Goal: Transaction & Acquisition: Purchase product/service

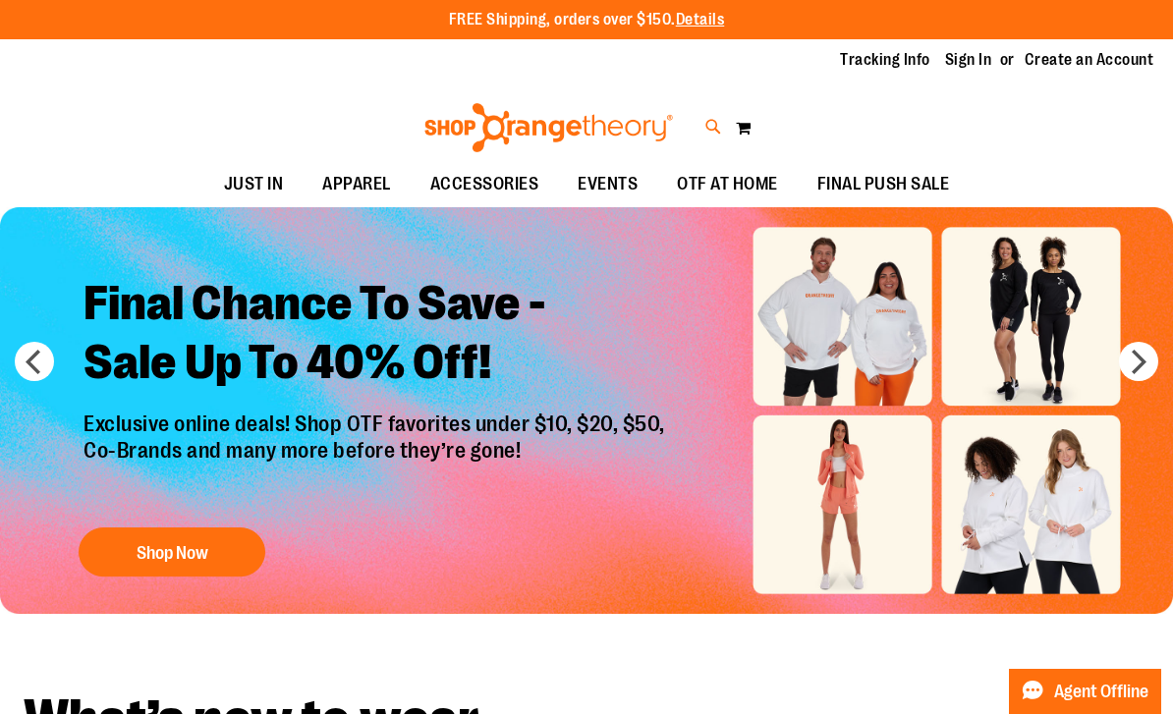
click at [706, 125] on icon at bounding box center [713, 127] width 17 height 23
type input "*********"
click at [1016, 113] on button "submit" at bounding box center [1015, 112] width 59 height 59
click at [297, 120] on input "*********" at bounding box center [586, 111] width 925 height 65
click at [1016, 113] on button "submit" at bounding box center [1015, 112] width 59 height 59
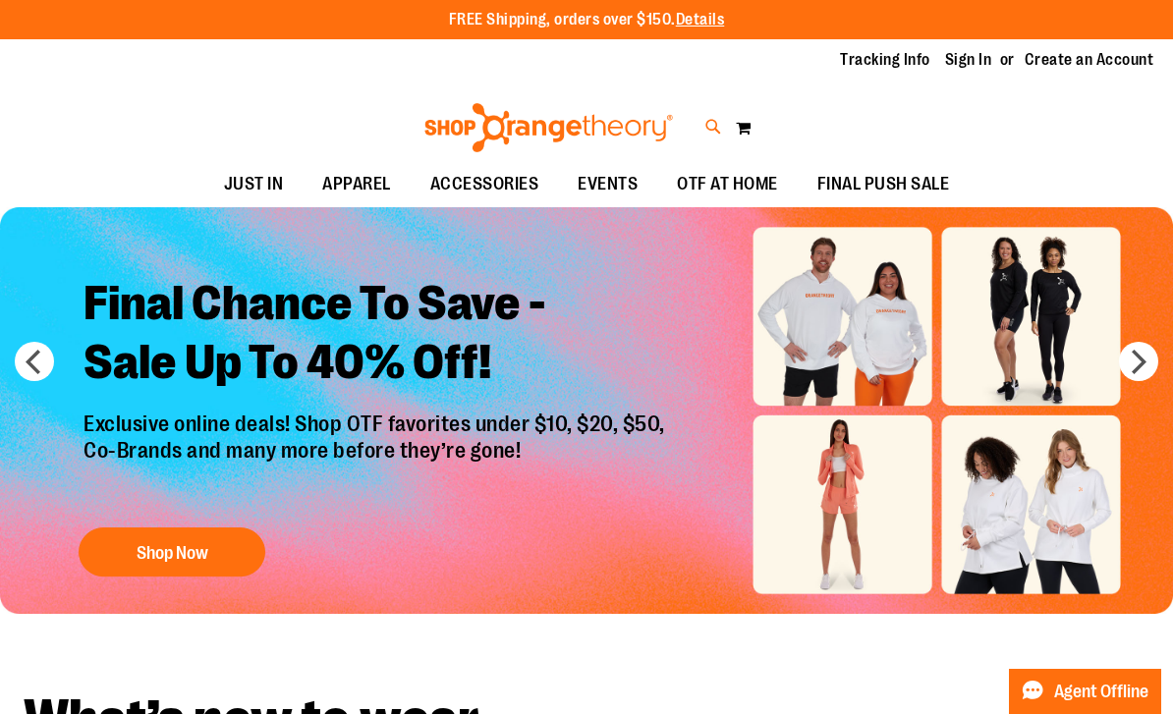
click at [716, 124] on icon at bounding box center [713, 127] width 17 height 23
click at [1016, 113] on button "submit" at bounding box center [1015, 112] width 59 height 59
click at [1002, 126] on button "submit" at bounding box center [1015, 112] width 59 height 59
type input "*********"
click at [1011, 111] on button "submit" at bounding box center [1015, 112] width 59 height 59
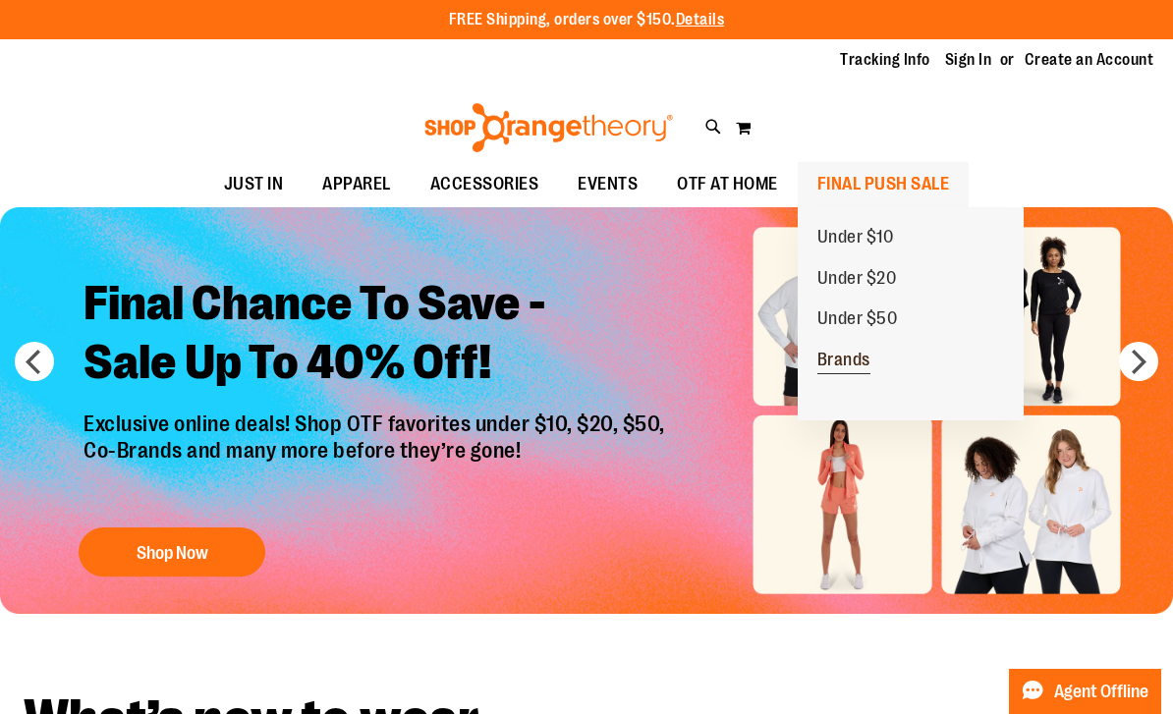
click at [851, 362] on span "Brands" at bounding box center [843, 362] width 53 height 25
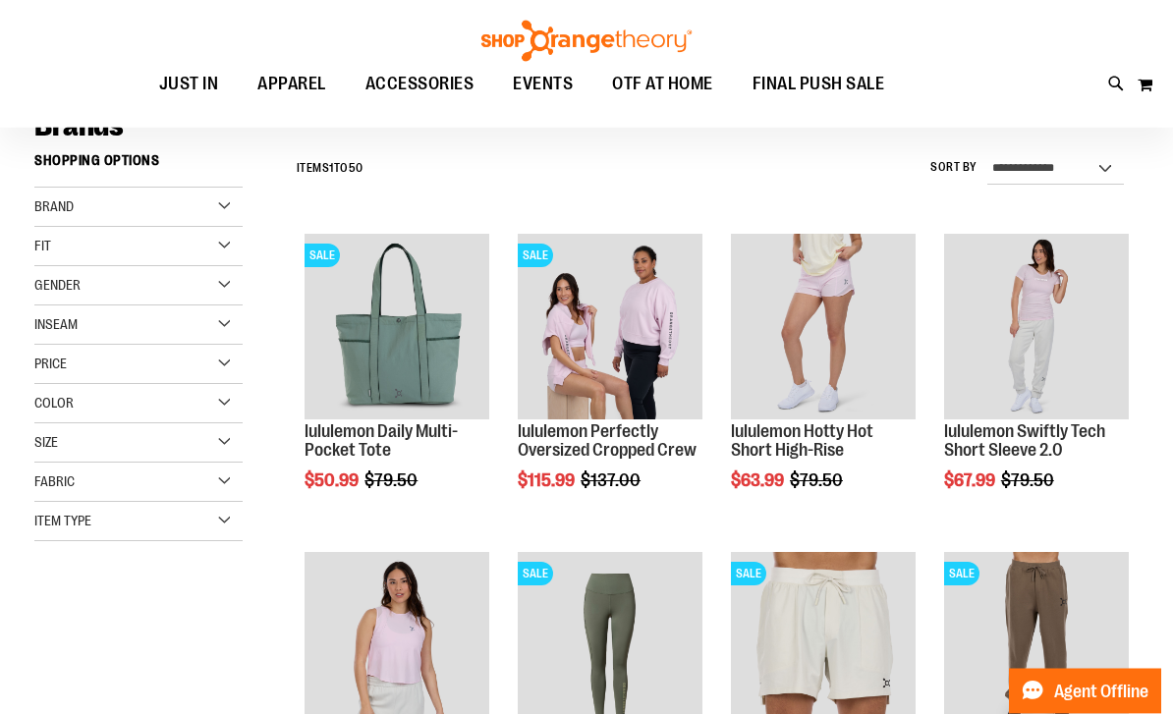
scroll to position [155, 0]
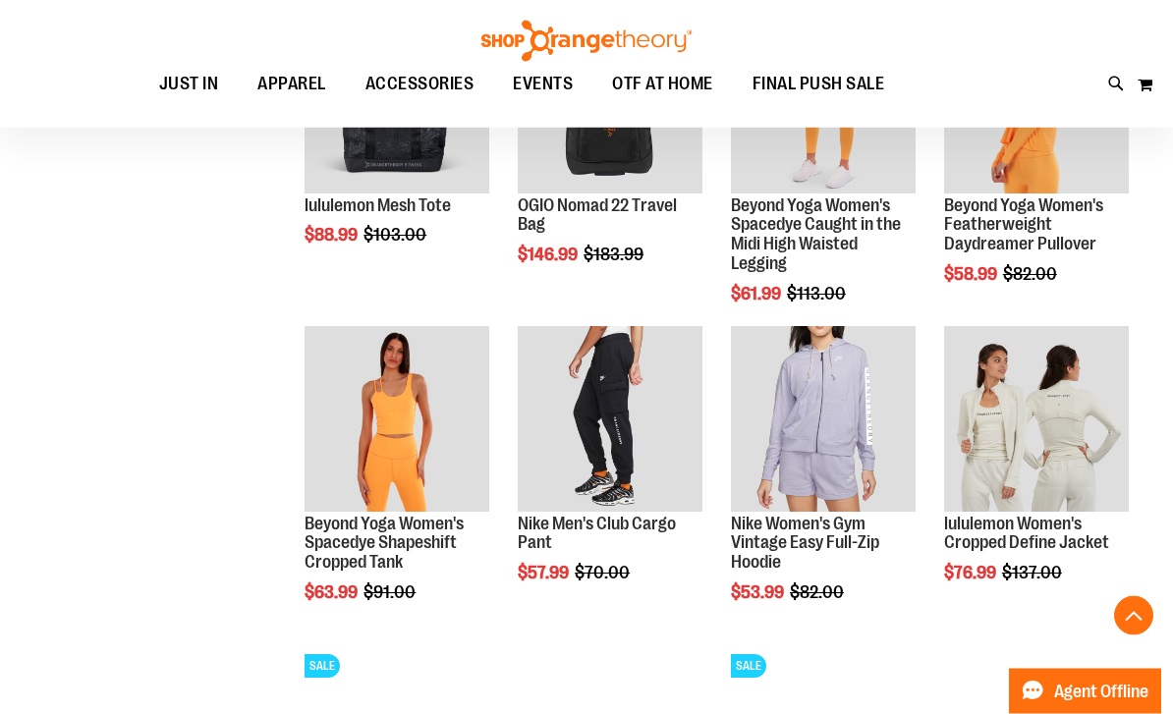
scroll to position [1336, 0]
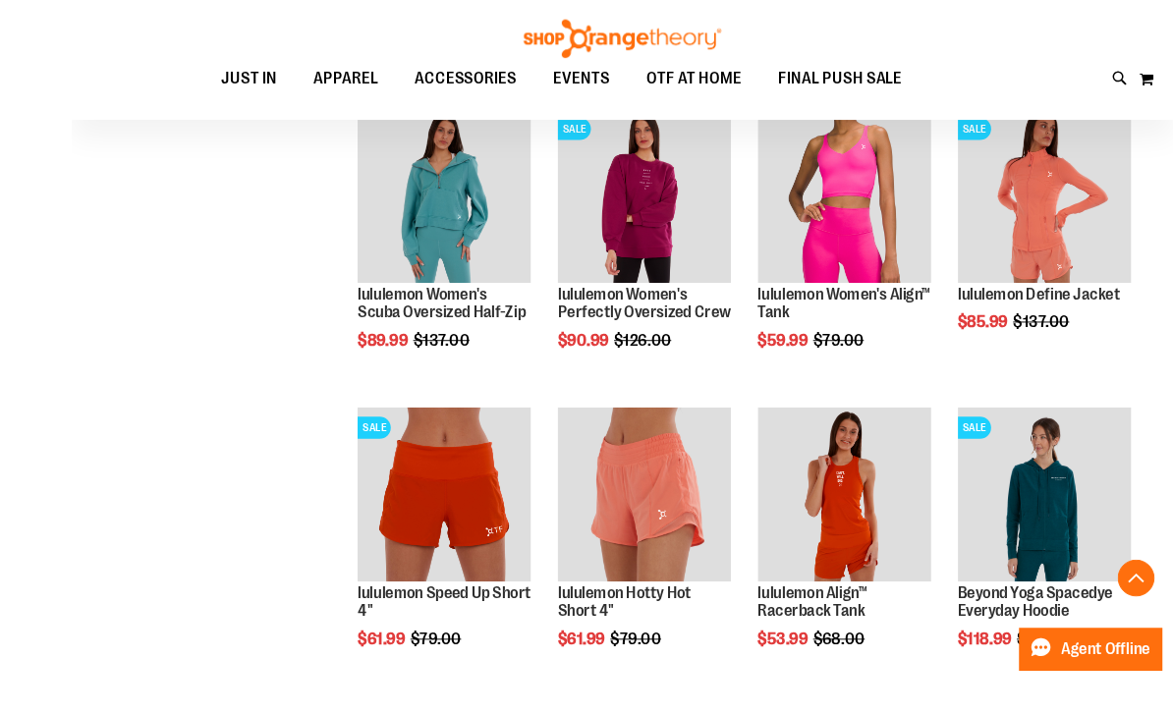
scroll to position [2585, 0]
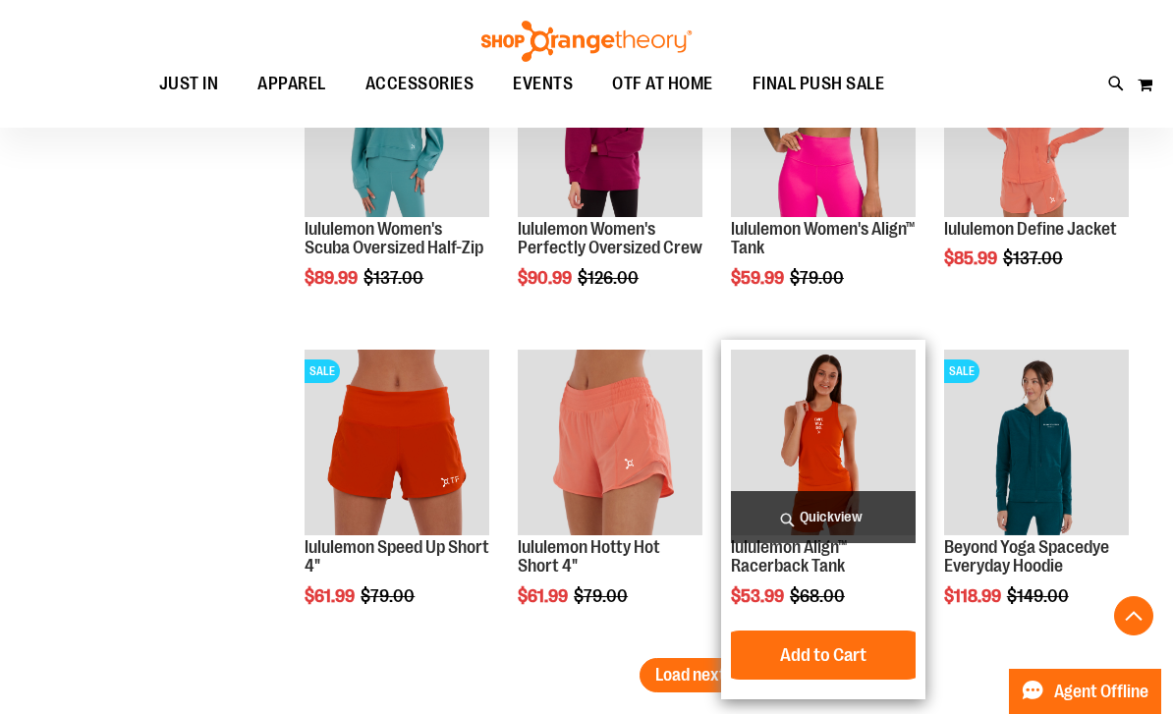
click at [835, 423] on img "product" at bounding box center [823, 442] width 185 height 185
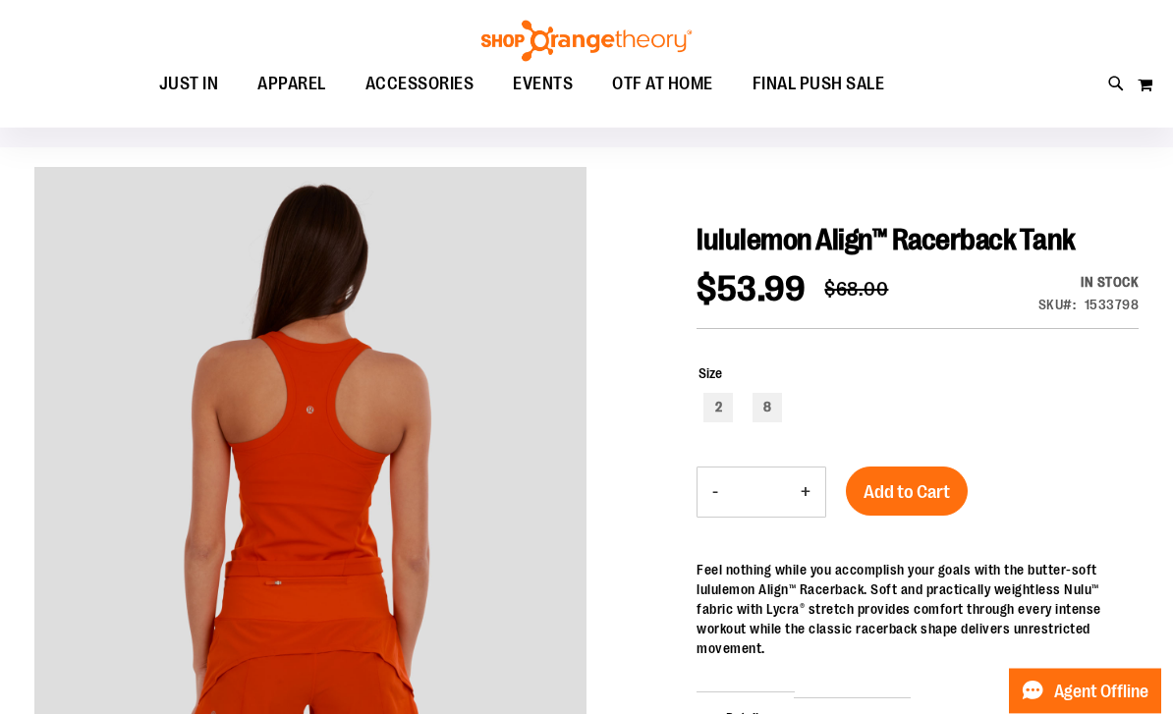
scroll to position [108, 0]
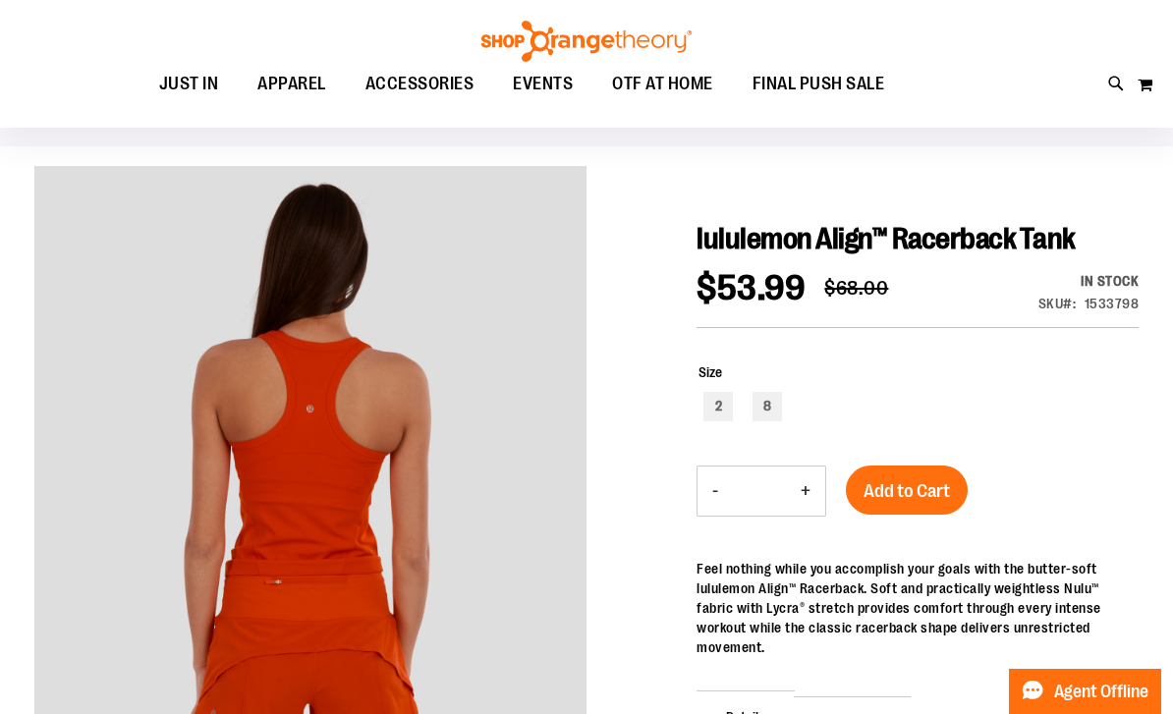
click at [588, 531] on img "carousel" at bounding box center [864, 439] width 552 height 552
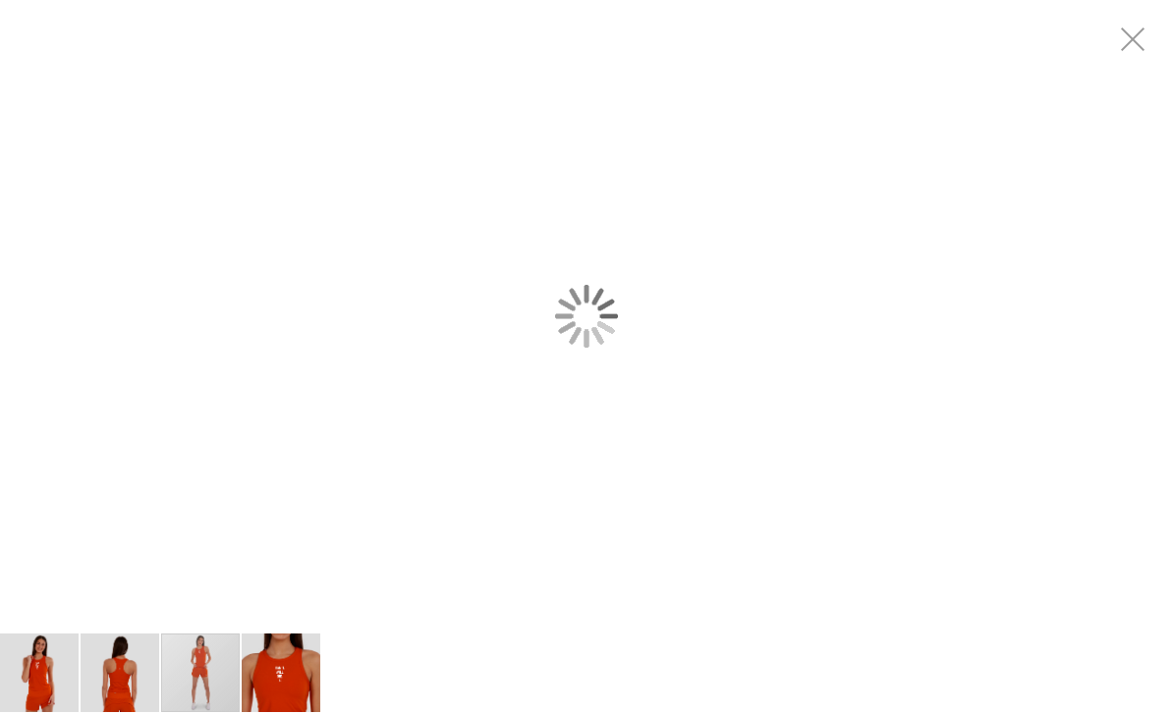
scroll to position [0, 0]
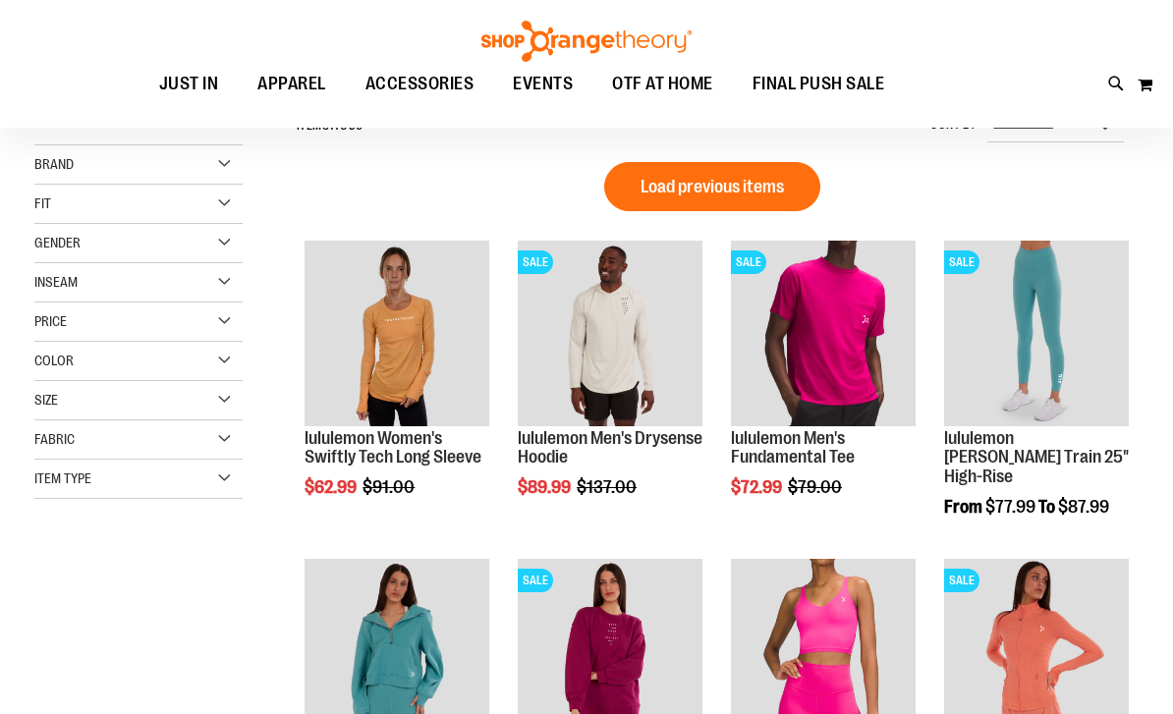
scroll to position [195, 0]
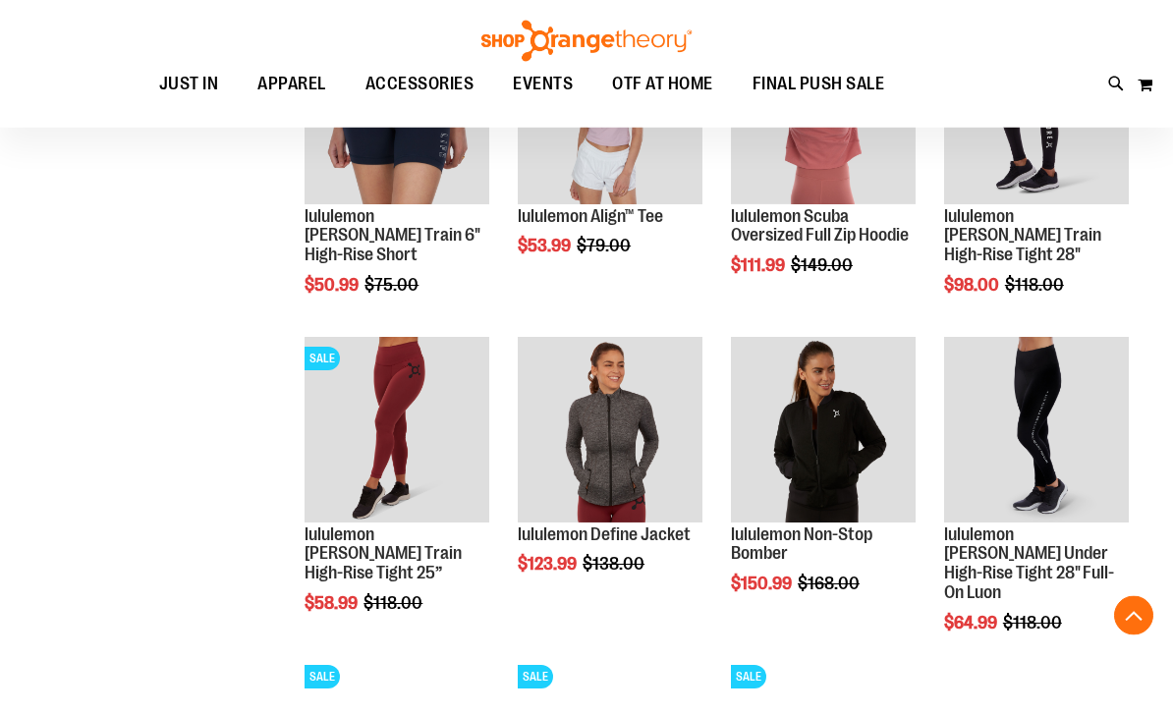
scroll to position [1375, 0]
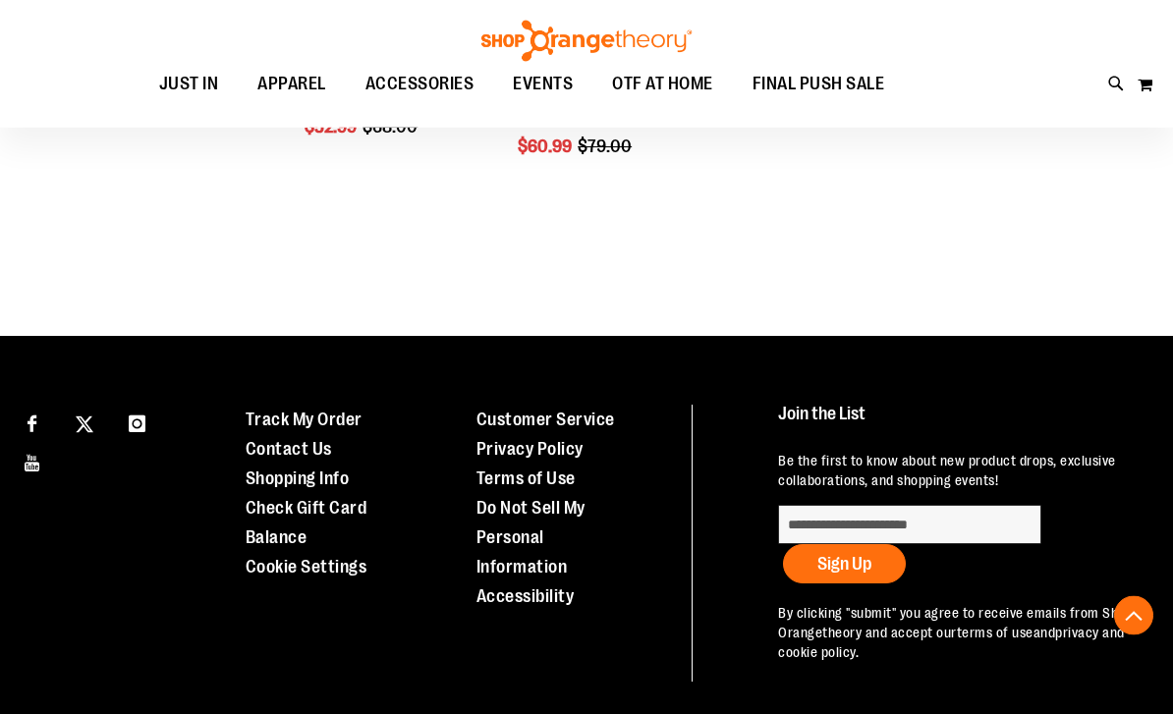
scroll to position [2450, 0]
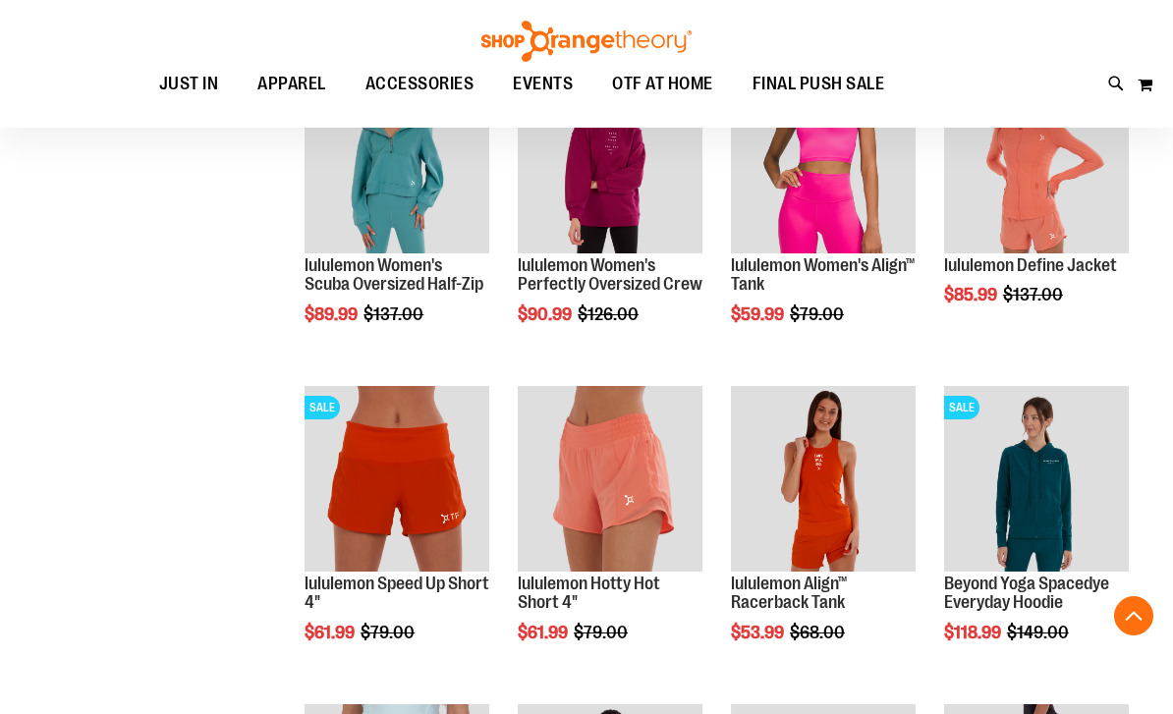
scroll to position [687, 0]
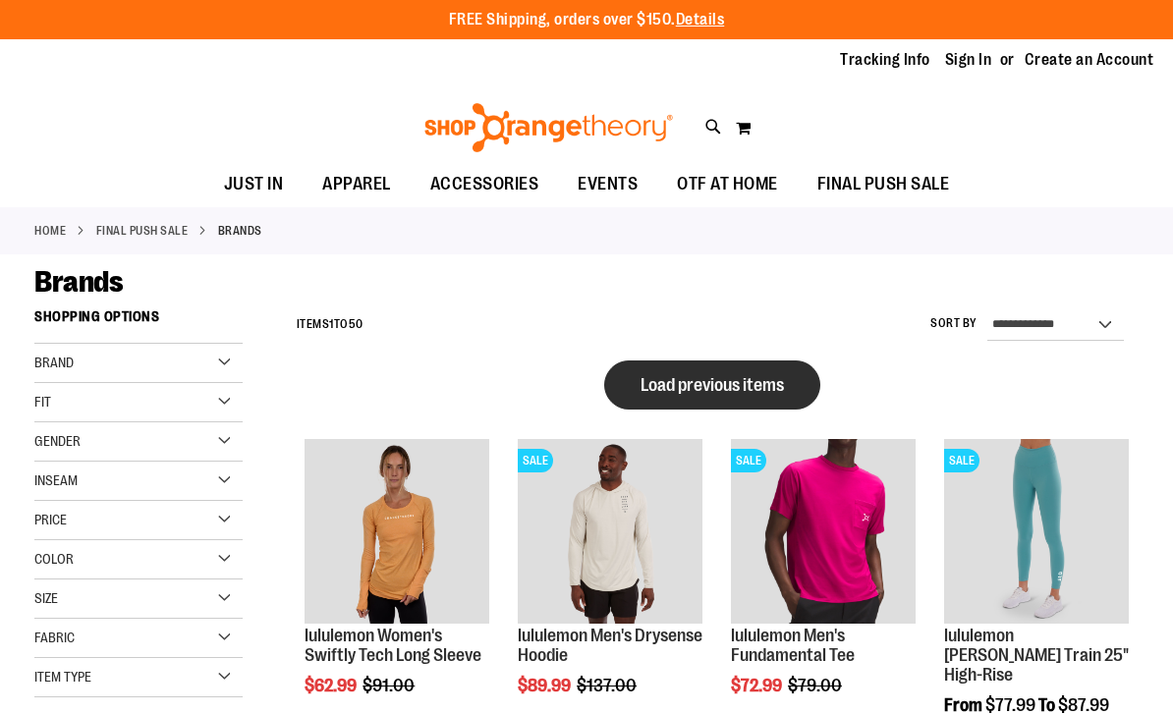
click at [743, 386] on span "Load previous items" at bounding box center [711, 385] width 143 height 20
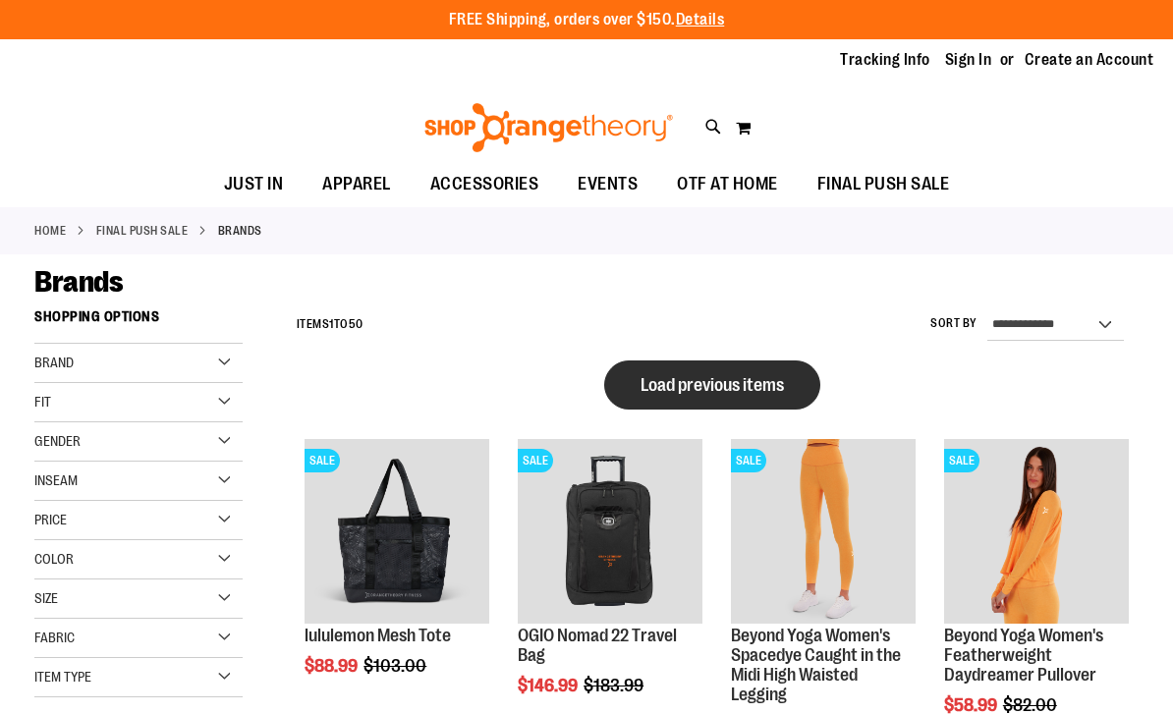
click at [733, 382] on span "Load previous items" at bounding box center [711, 385] width 143 height 20
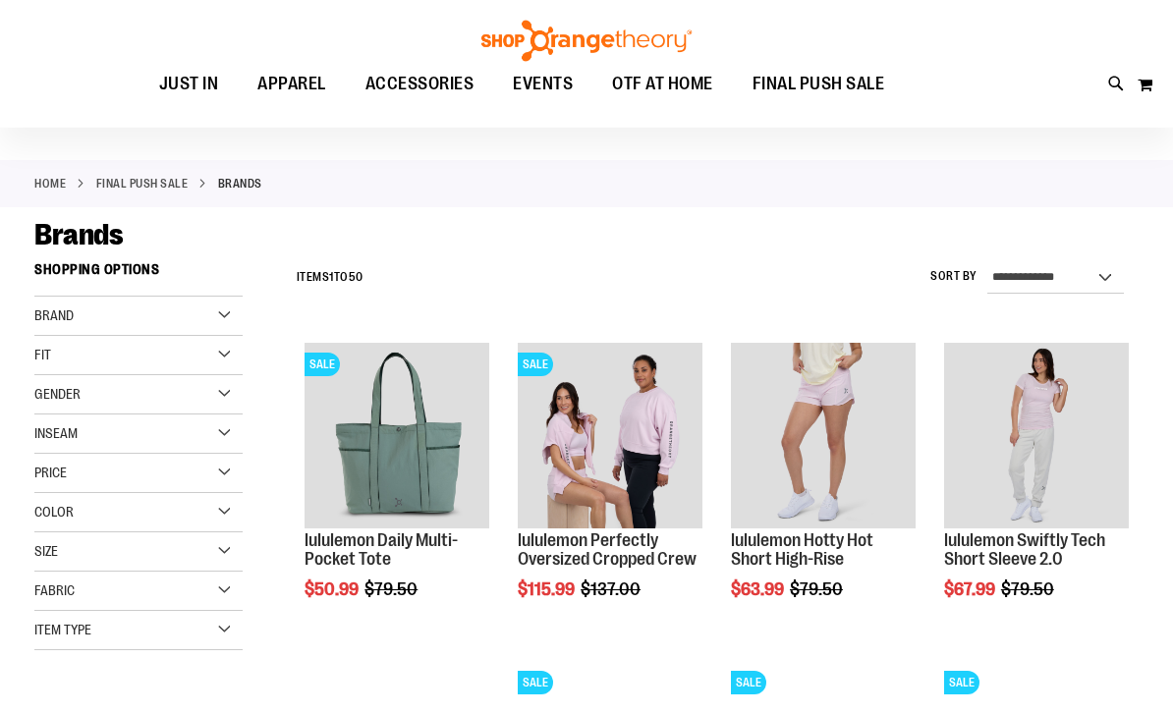
scroll to position [46, 0]
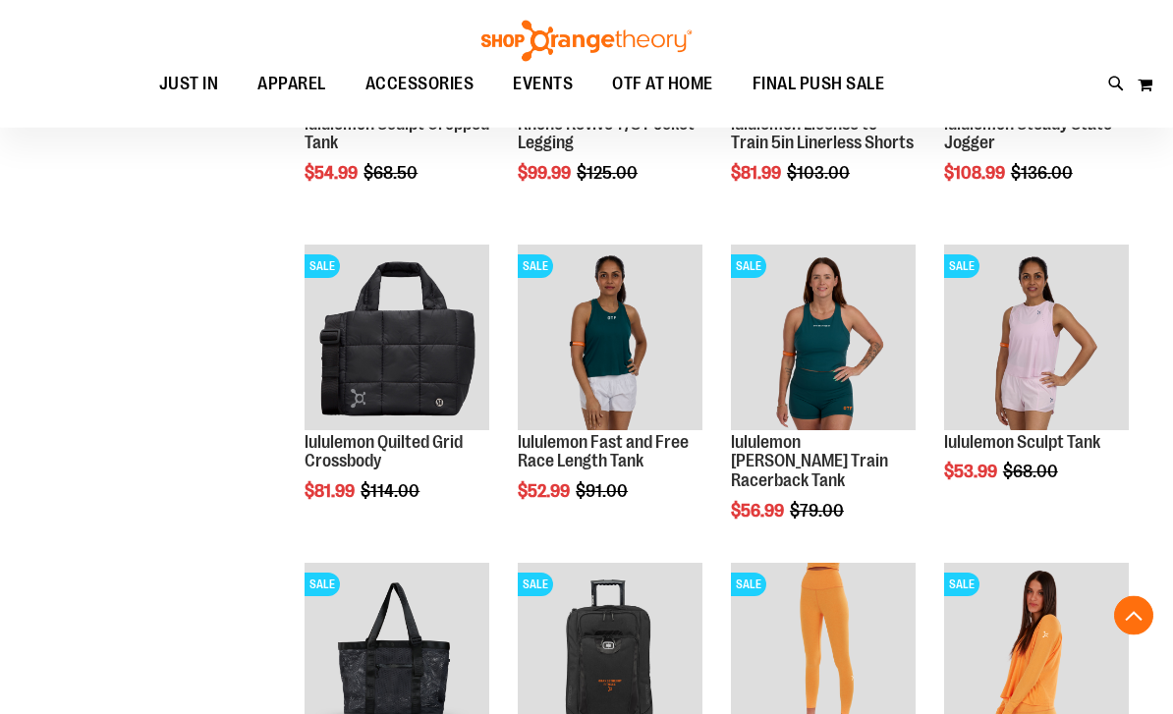
scroll to position [783, 0]
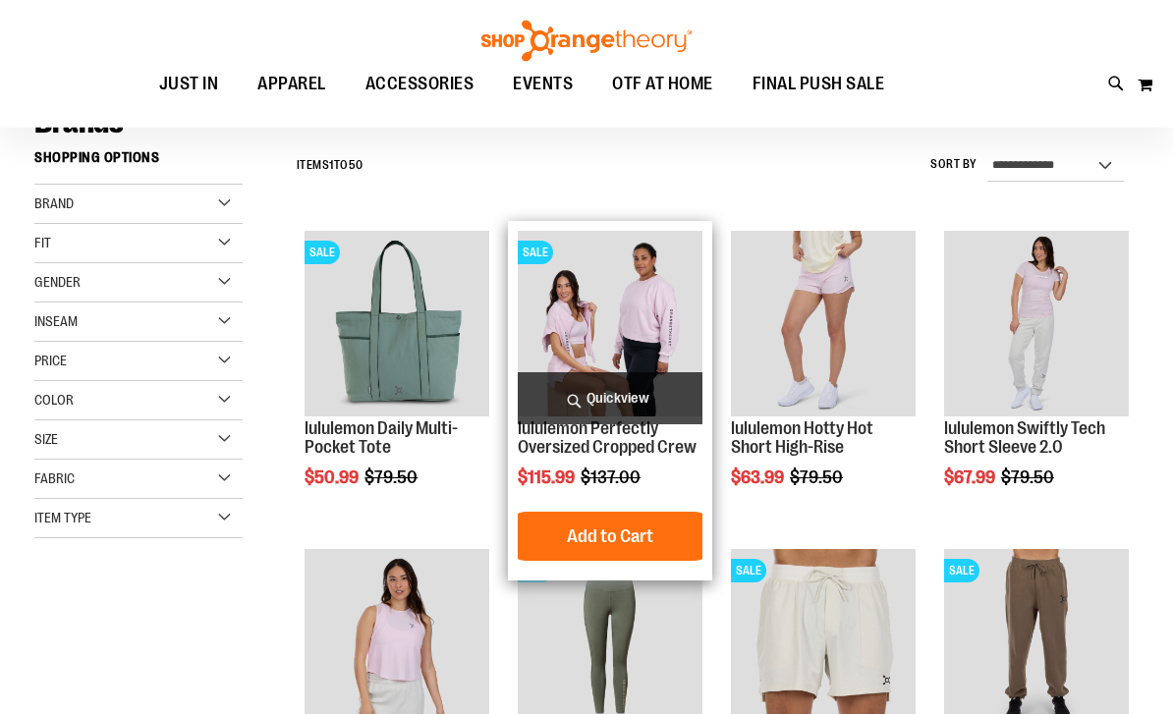
scroll to position [158, 0]
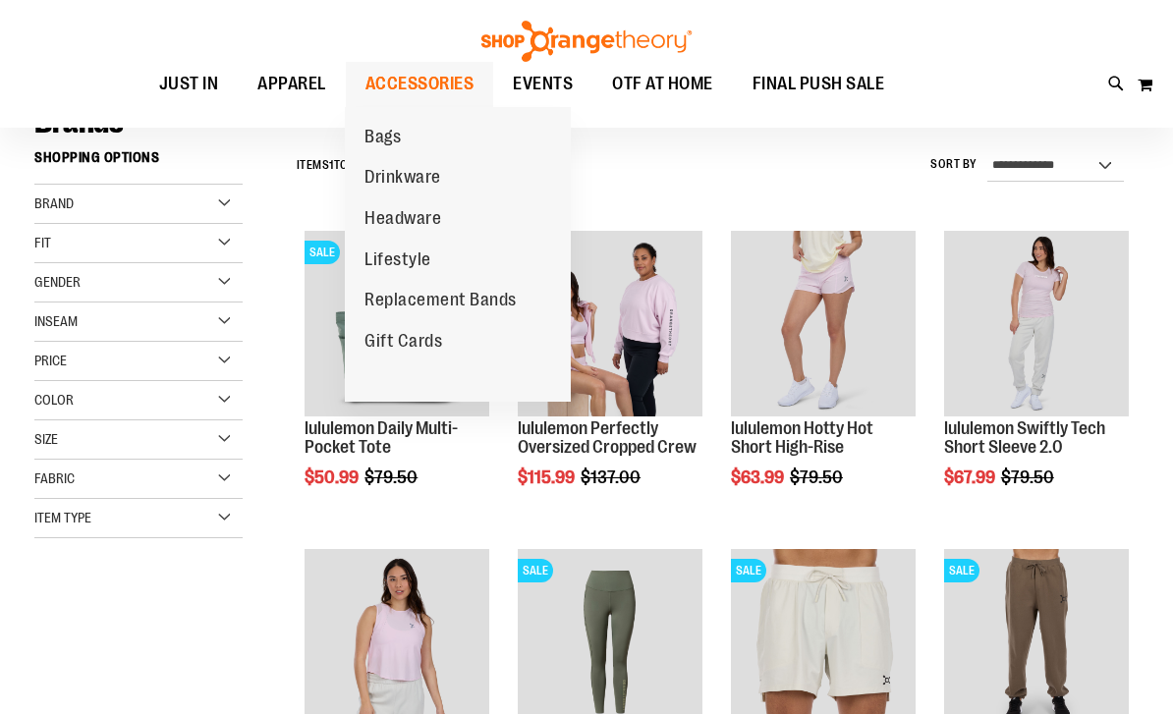
click at [437, 87] on span "ACCESSORIES" at bounding box center [419, 84] width 109 height 44
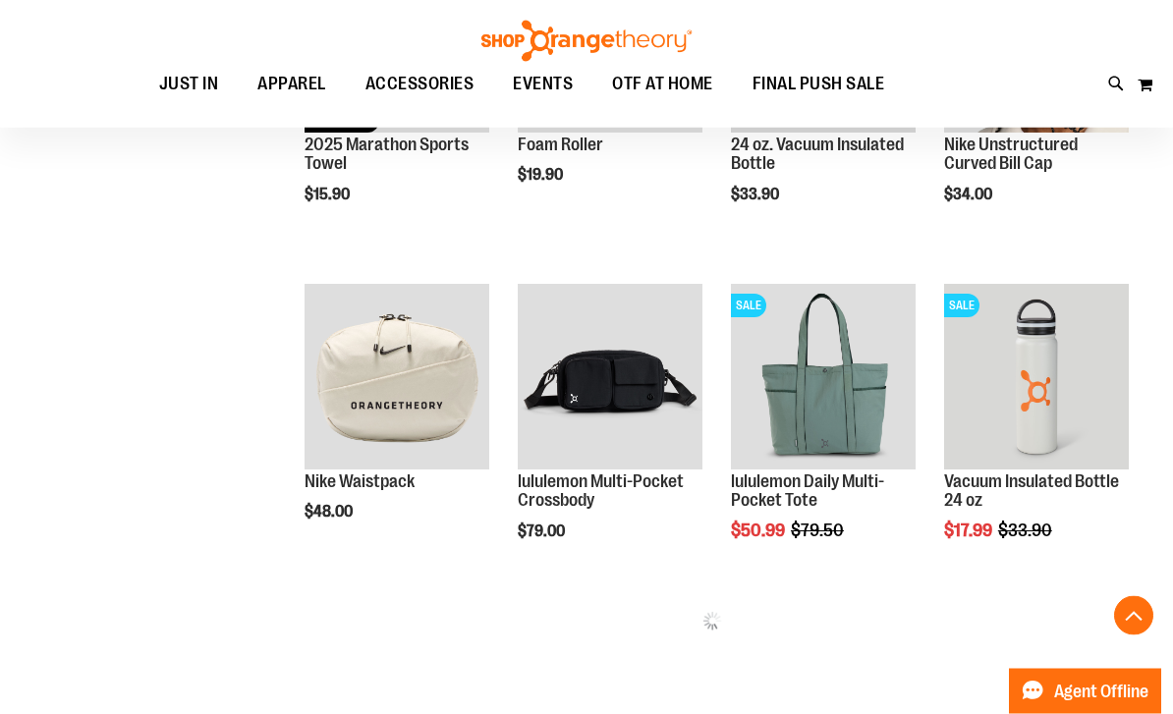
scroll to position [779, 0]
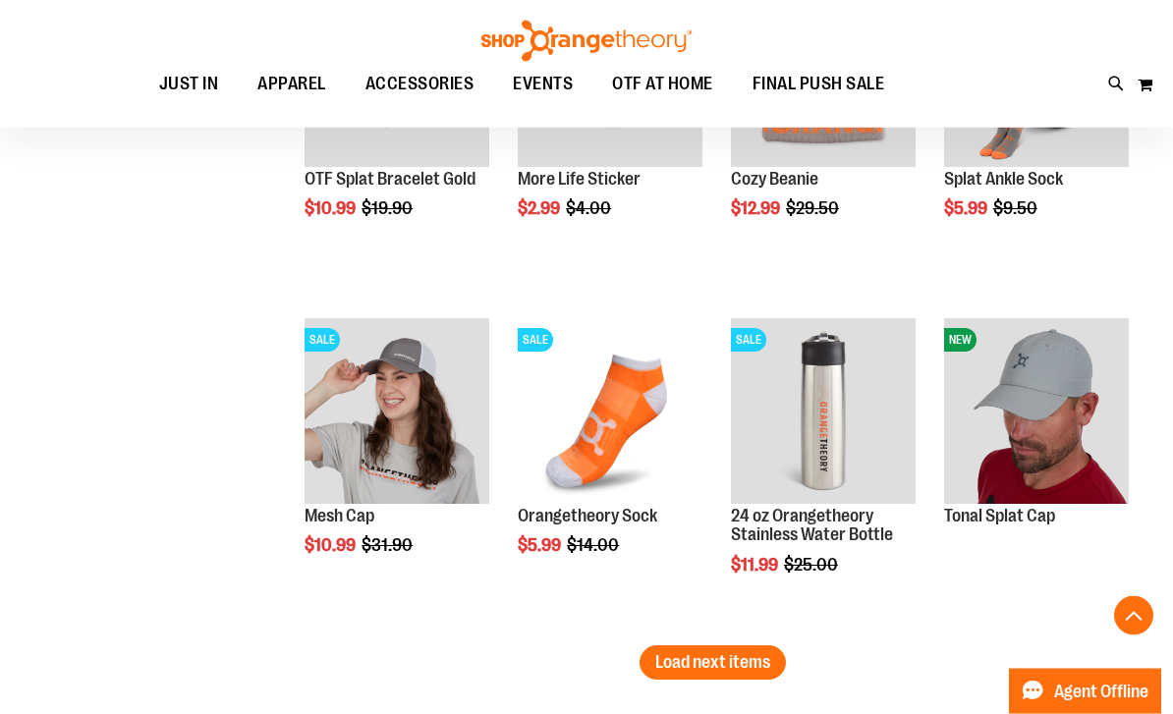
scroll to position [2769, 0]
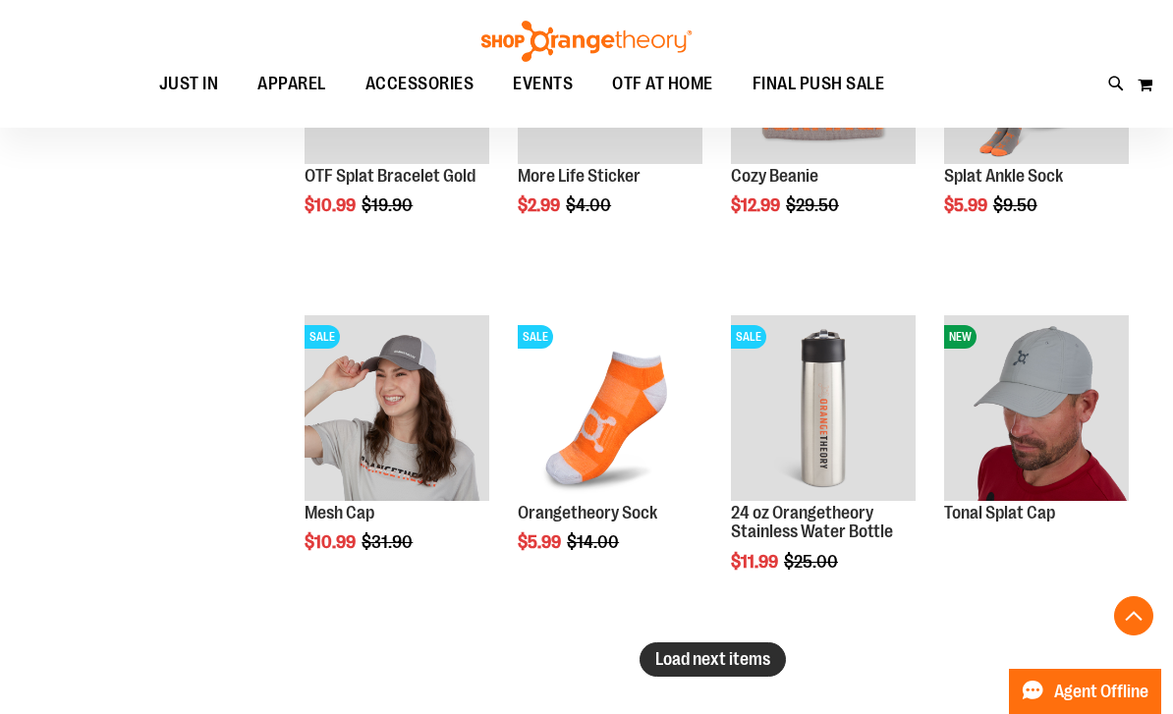
click at [737, 664] on span "Load next items" at bounding box center [712, 659] width 115 height 20
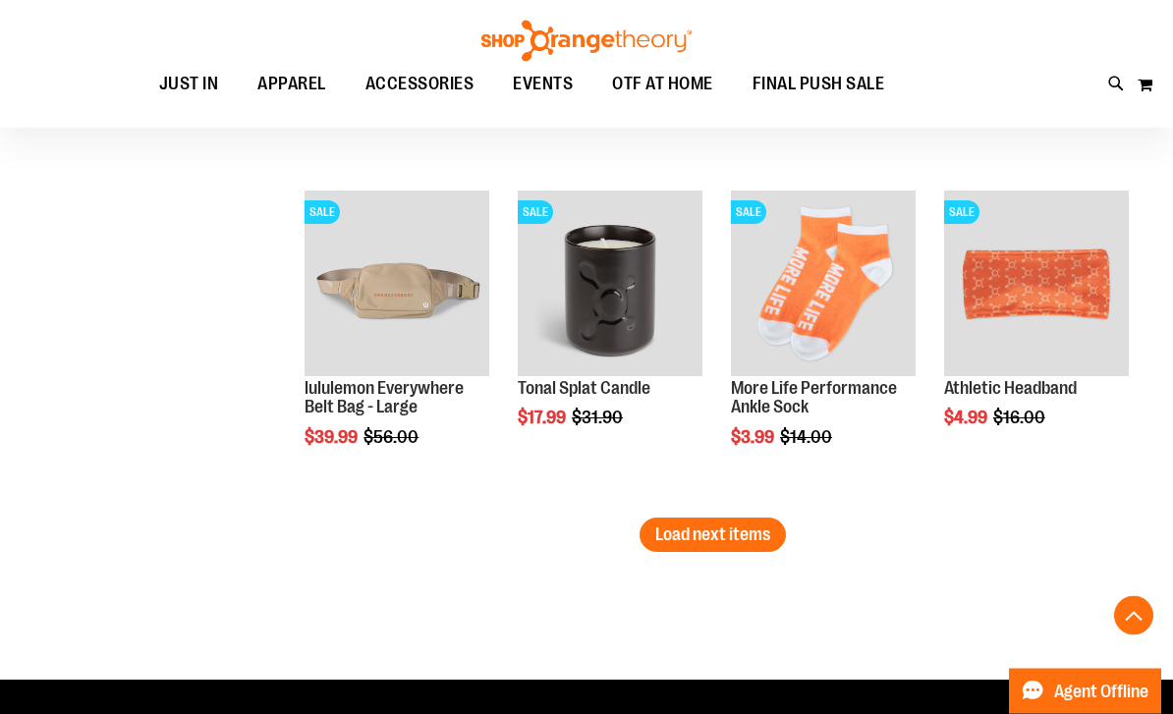
scroll to position [3904, 0]
click at [690, 540] on span "Load next items" at bounding box center [712, 534] width 115 height 20
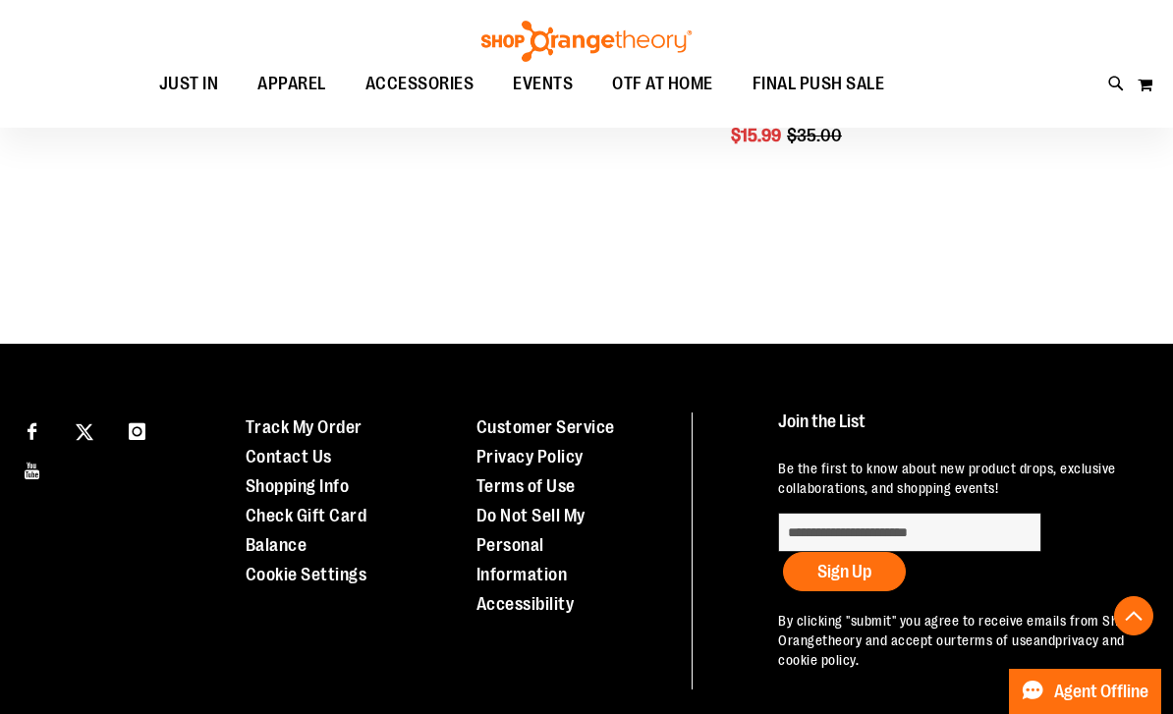
scroll to position [4553, 0]
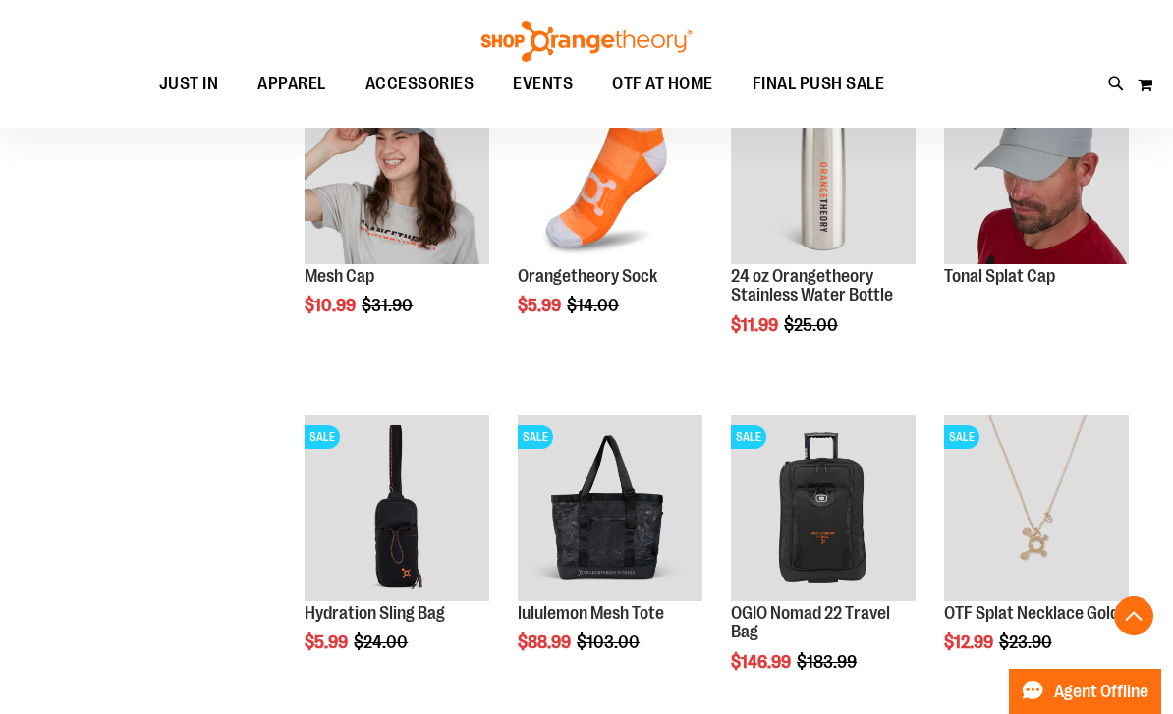
scroll to position [3003, 0]
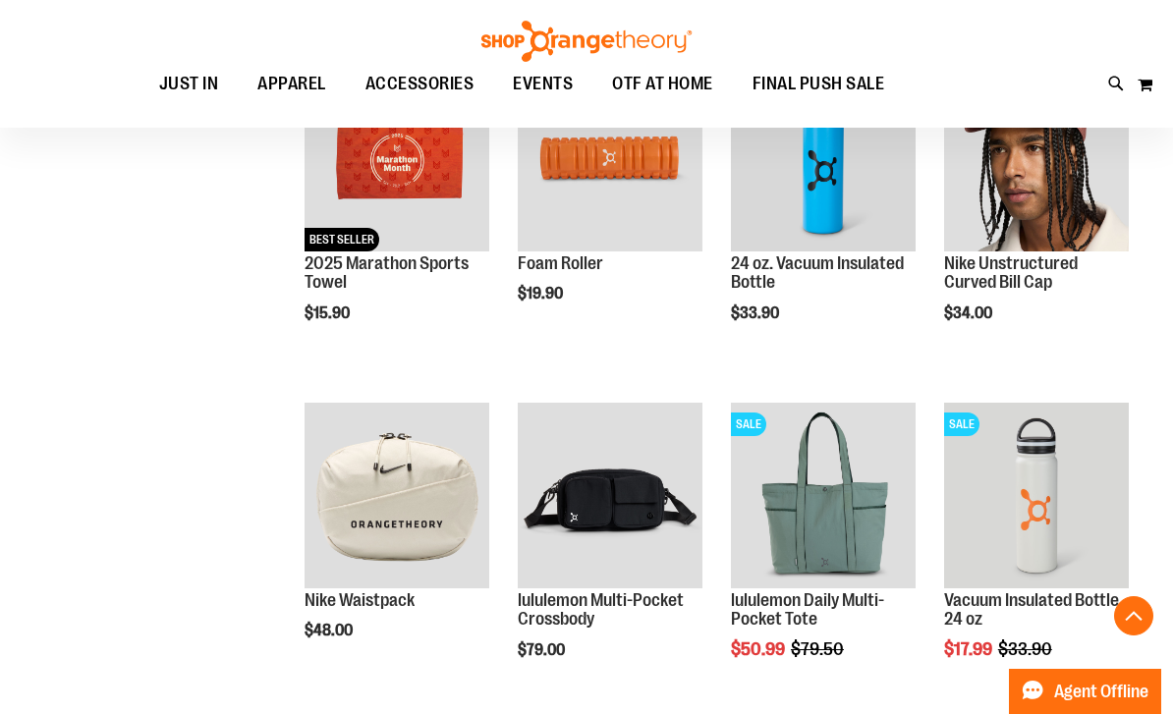
scroll to position [85, 0]
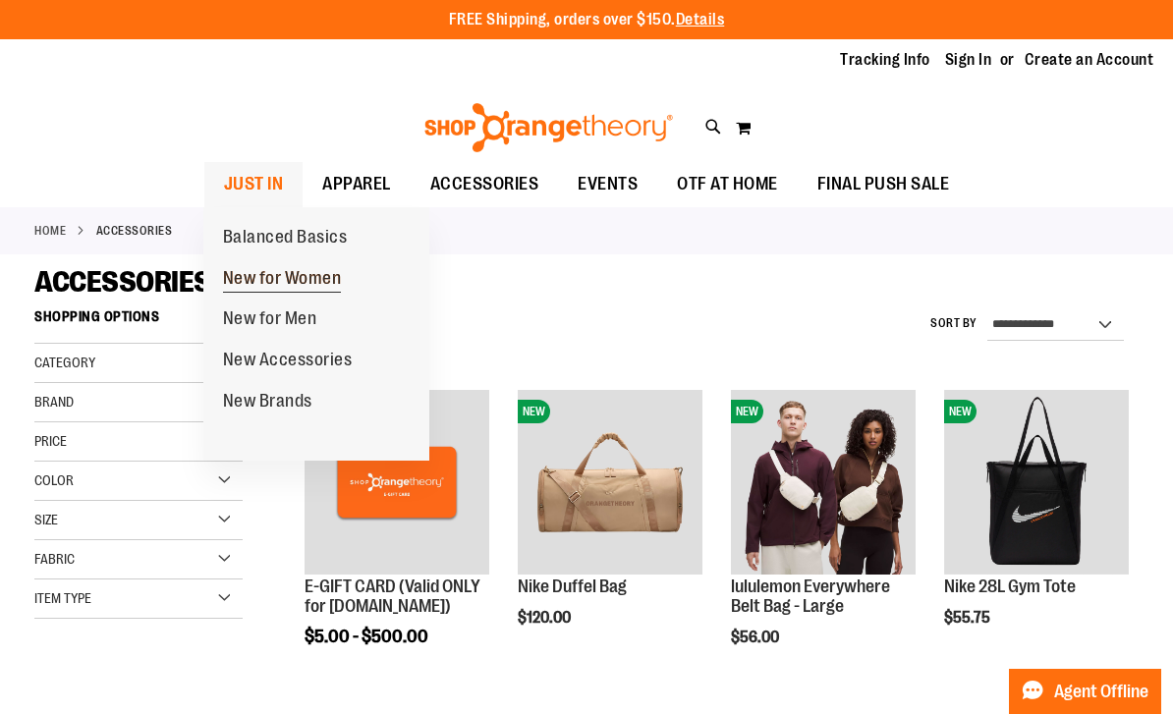
click at [328, 277] on span "New for Women" at bounding box center [282, 280] width 119 height 25
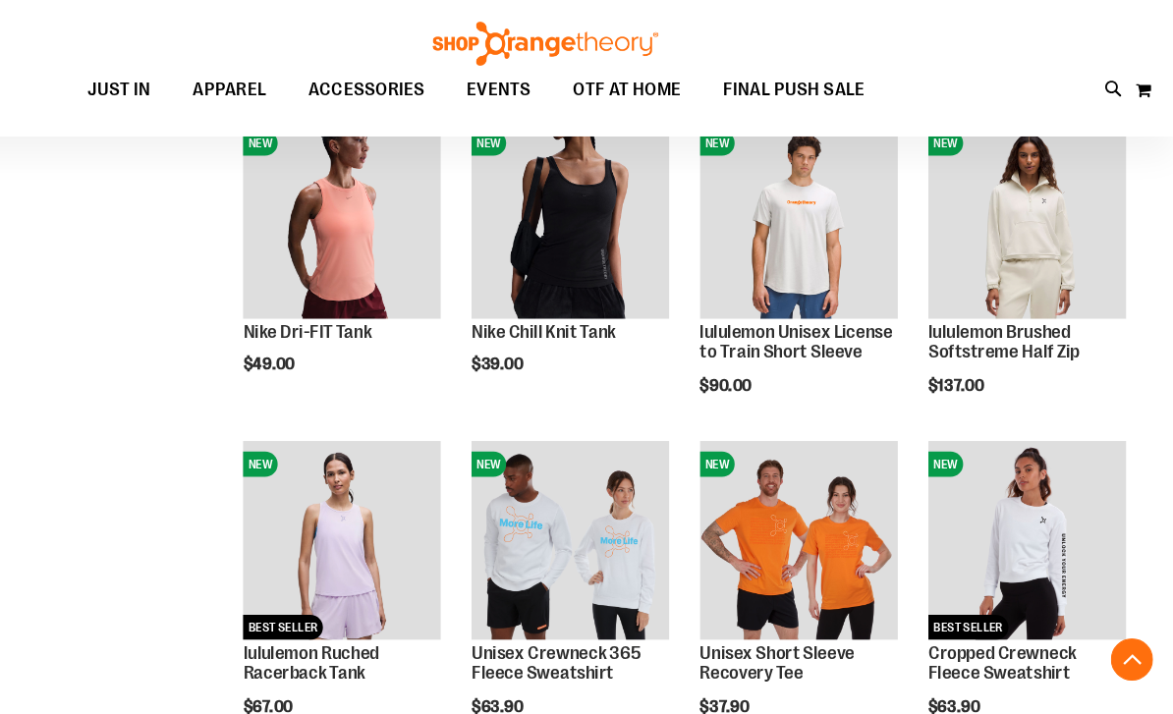
scroll to position [1178, 0]
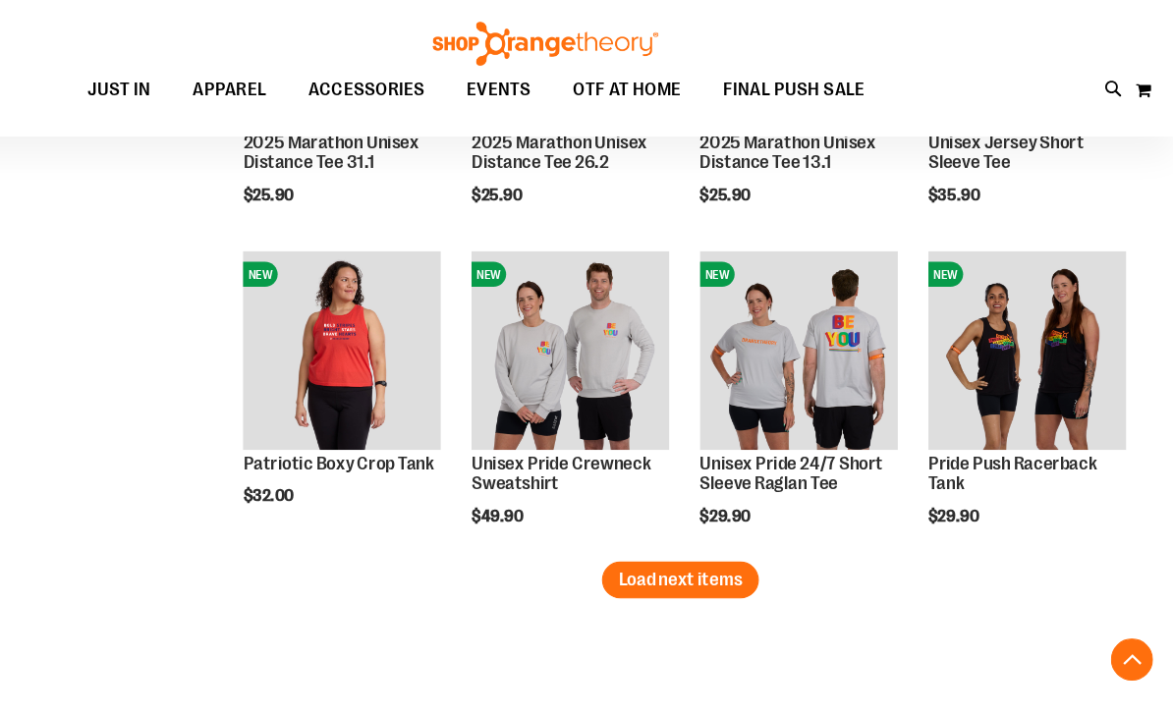
scroll to position [2551, 0]
click at [680, 540] on span "Load next items" at bounding box center [712, 541] width 115 height 20
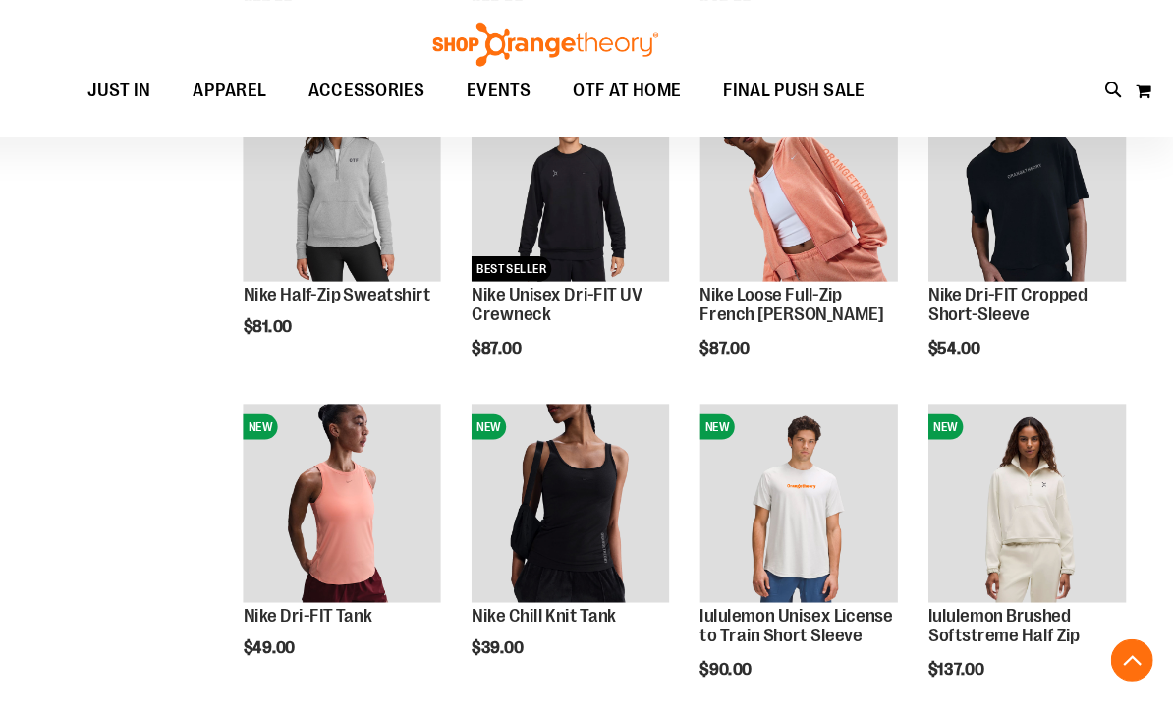
scroll to position [408, 0]
